Goal: Task Accomplishment & Management: Use online tool/utility

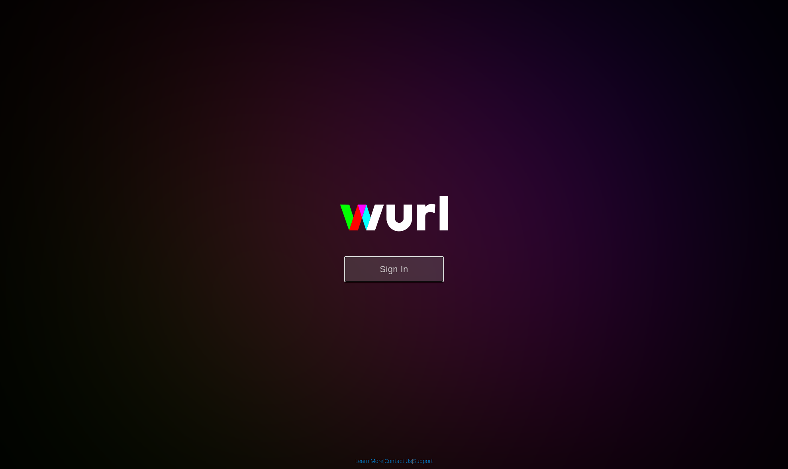
click at [397, 267] on button "Sign In" at bounding box center [394, 269] width 100 height 26
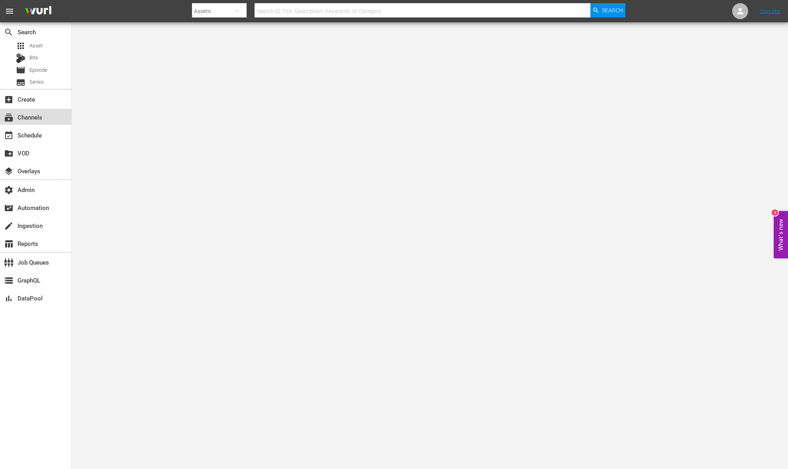
click at [35, 120] on div "subscriptions Channels" at bounding box center [22, 115] width 45 height 7
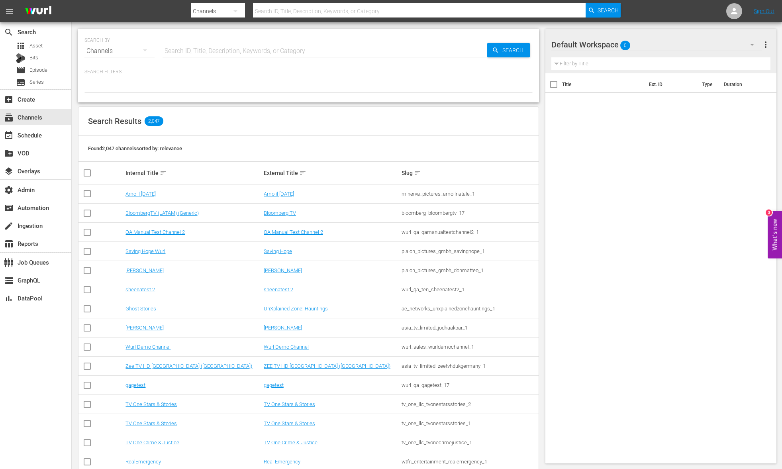
click at [187, 52] on input "text" at bounding box center [325, 50] width 325 height 19
type input "truck"
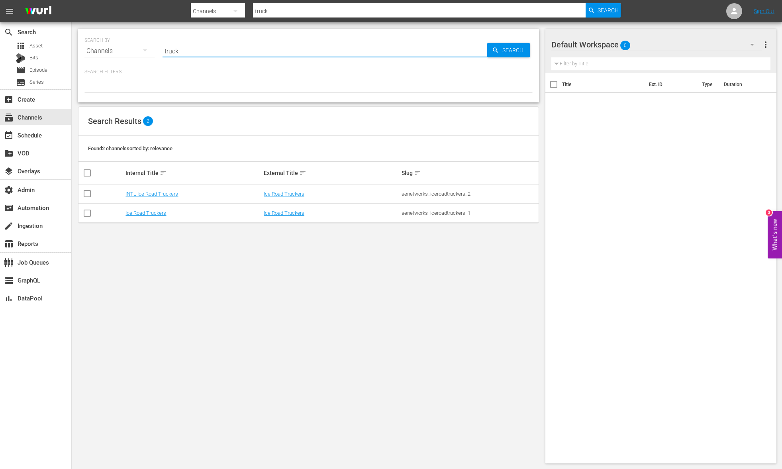
click at [244, 44] on input "truck" at bounding box center [325, 50] width 325 height 19
type input "monster"
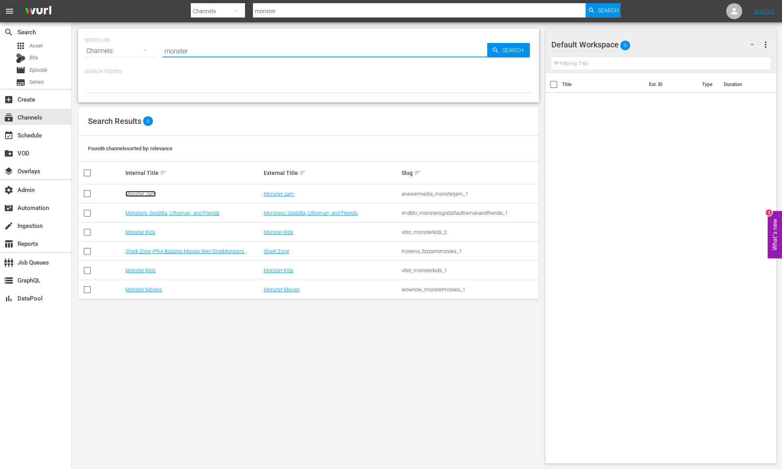
click at [145, 192] on link "Monster Jam" at bounding box center [141, 194] width 30 height 6
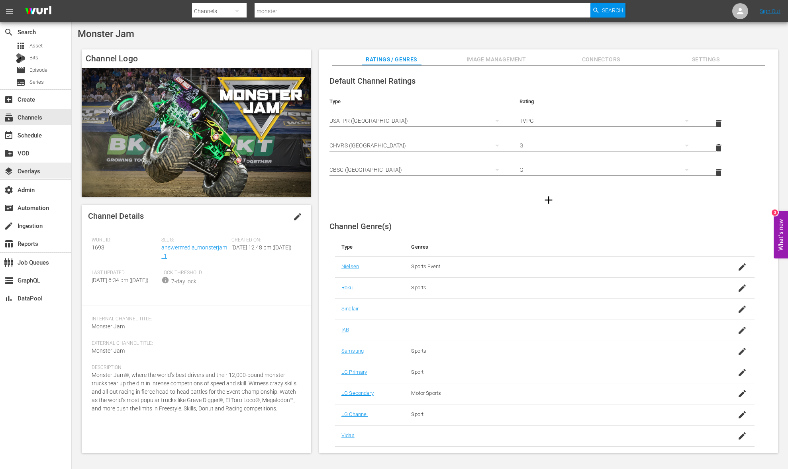
click at [36, 165] on div "layers Overlays" at bounding box center [35, 171] width 71 height 16
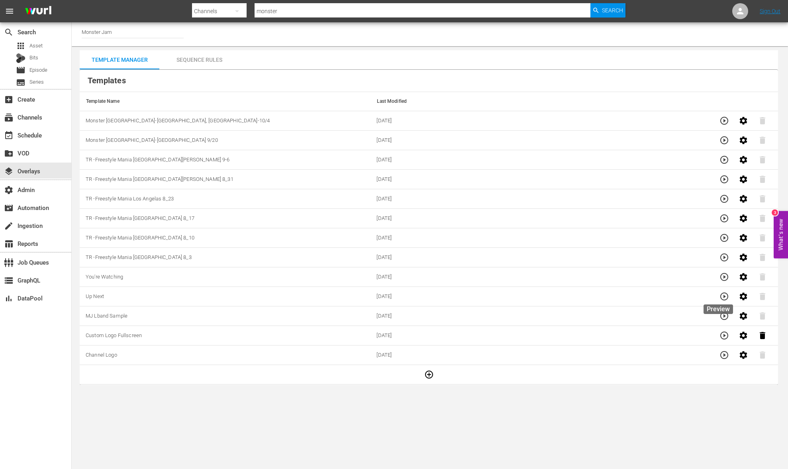
click at [722, 299] on icon "button" at bounding box center [725, 297] width 10 height 10
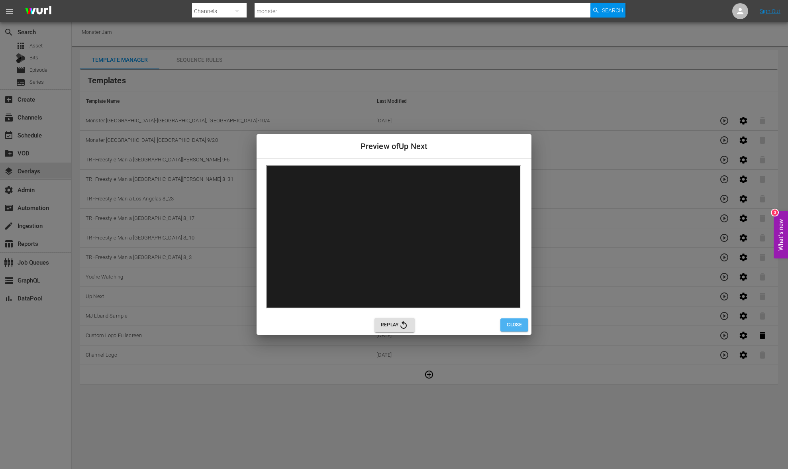
click at [511, 330] on button "Close" at bounding box center [515, 324] width 28 height 13
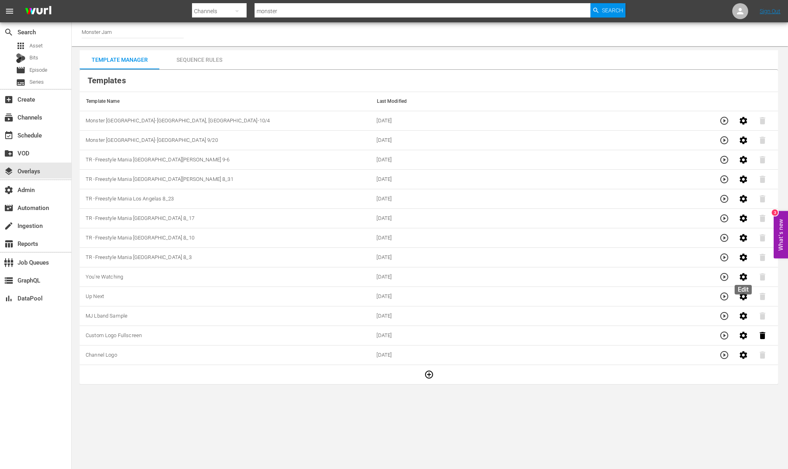
click at [746, 282] on button "button" at bounding box center [743, 276] width 19 height 19
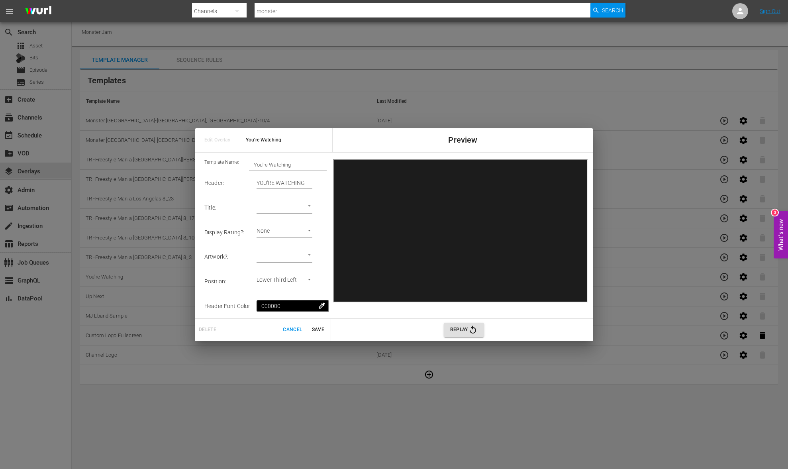
click at [290, 332] on span "Cancel" at bounding box center [292, 330] width 19 height 8
